Goal: Task Accomplishment & Management: Use online tool/utility

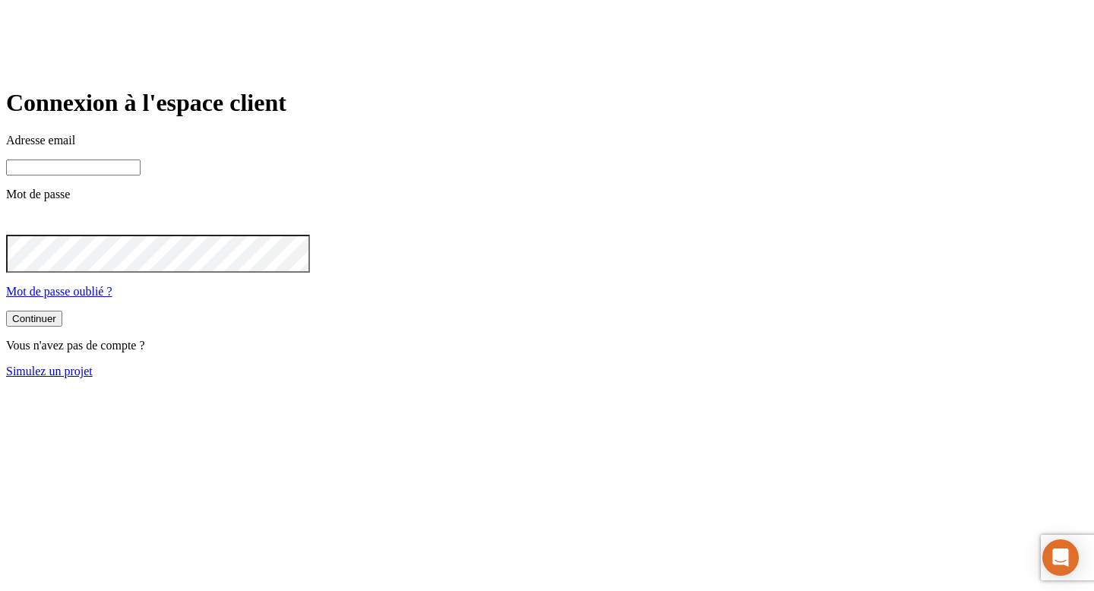
click at [141, 176] on input at bounding box center [73, 168] width 135 height 16
paste input "james.bond+7185@nalo.fr"
type input "james.bond+7185@nalo.fr"
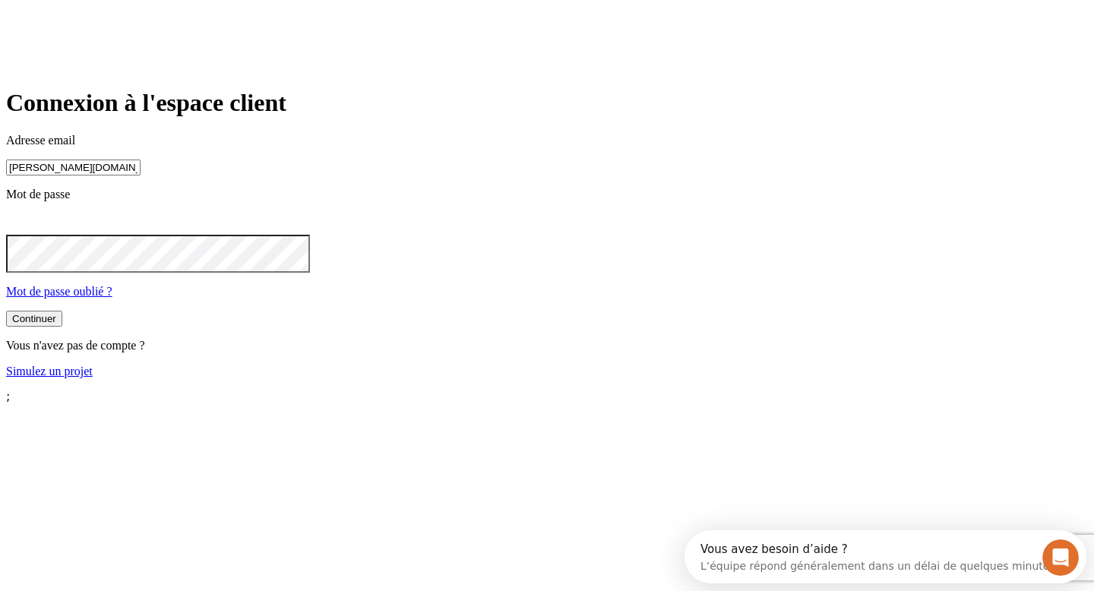
click at [62, 327] on button "Continuer" at bounding box center [34, 319] width 56 height 16
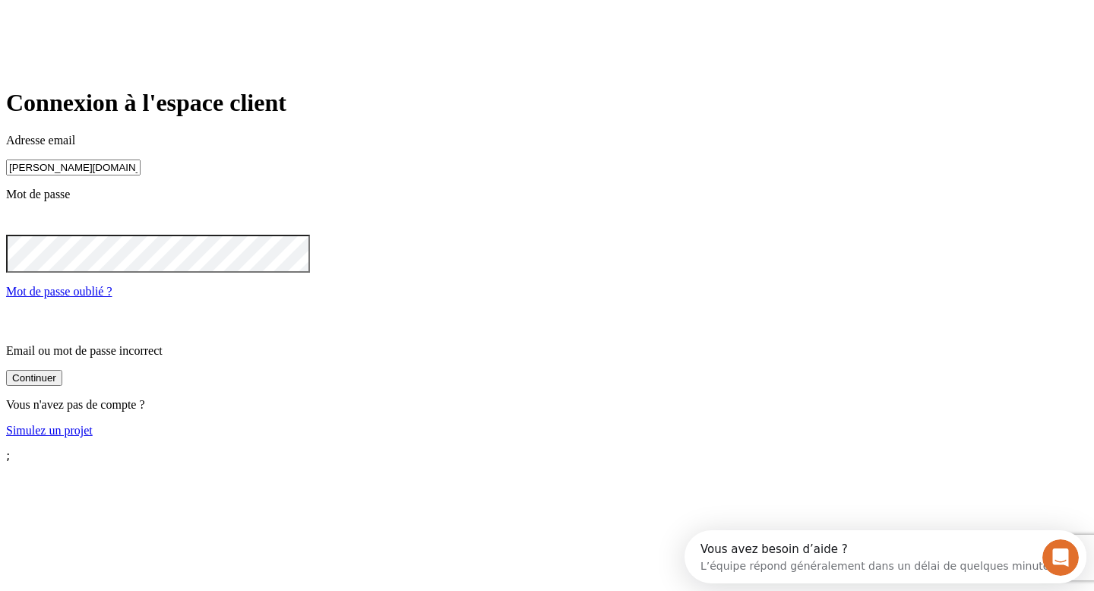
click at [19, 226] on icon at bounding box center [15, 223] width 8 height 8
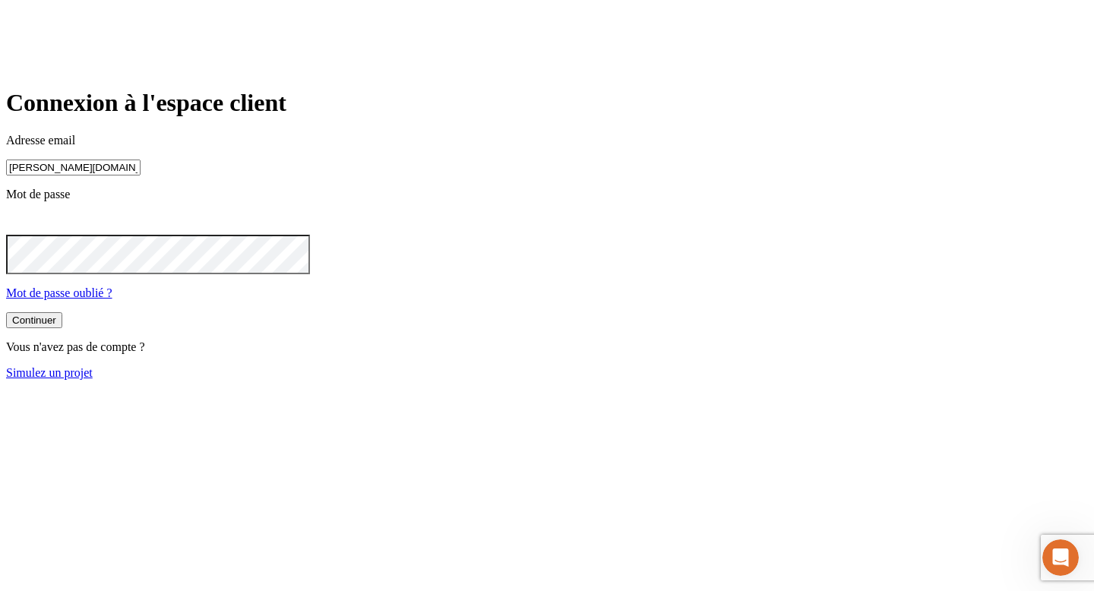
click at [6, 312] on button "Continuer" at bounding box center [34, 320] width 56 height 16
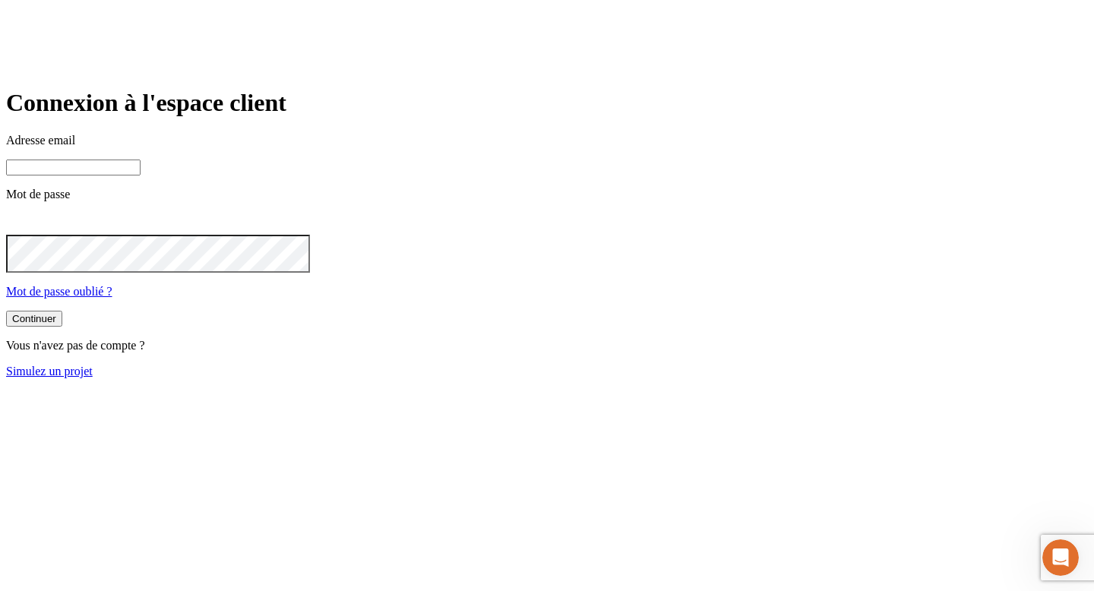
click at [93, 378] on link "Simulez un projet" at bounding box center [49, 371] width 87 height 13
